Goal: Task Accomplishment & Management: Use online tool/utility

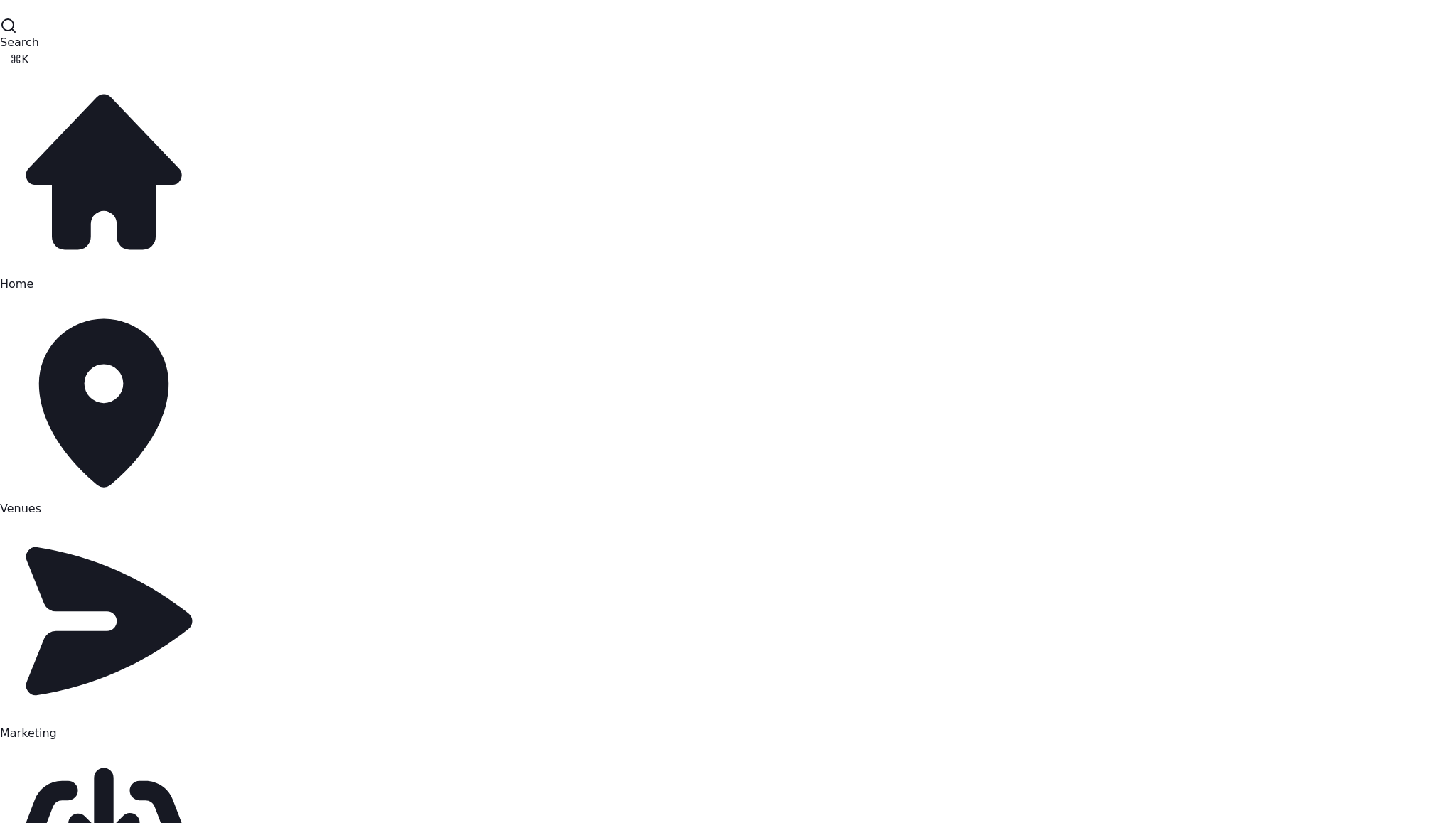
click at [41, 502] on span "Venues" at bounding box center [20, 509] width 41 height 13
click at [57, 727] on span "Marketing" at bounding box center [28, 733] width 57 height 13
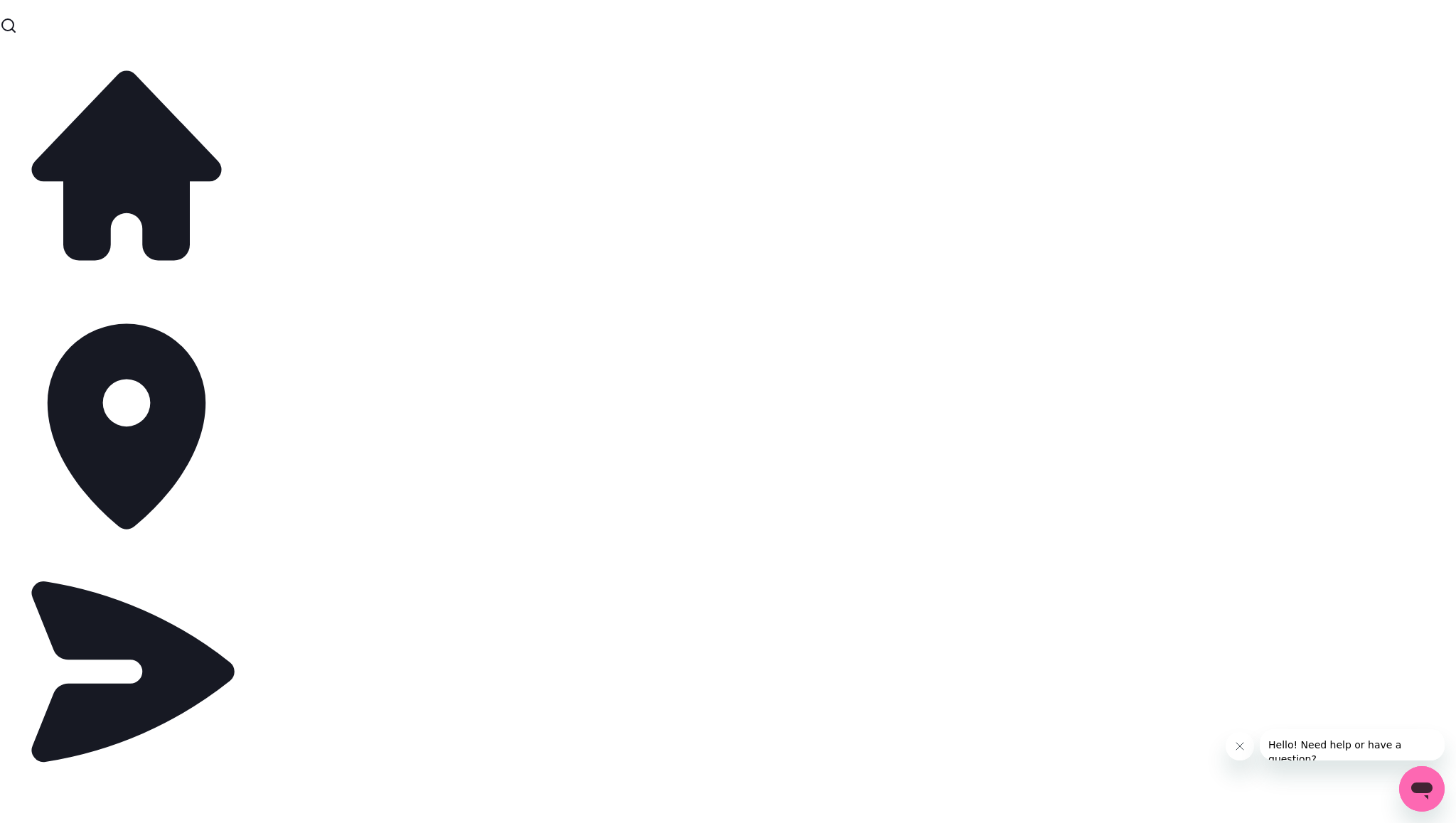
select select "**"
